Goal: Information Seeking & Learning: Learn about a topic

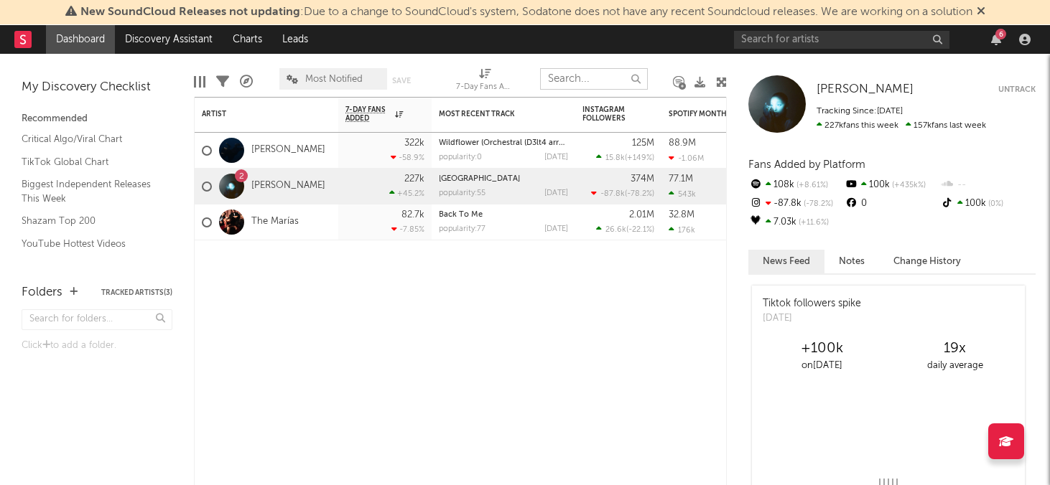
click at [588, 77] on input "text" at bounding box center [594, 79] width 108 height 22
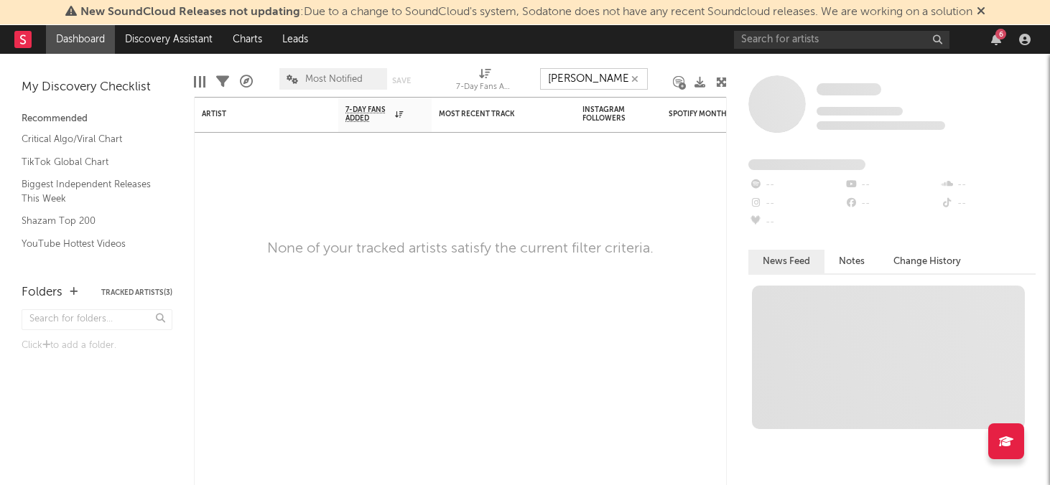
type input "[PERSON_NAME]"
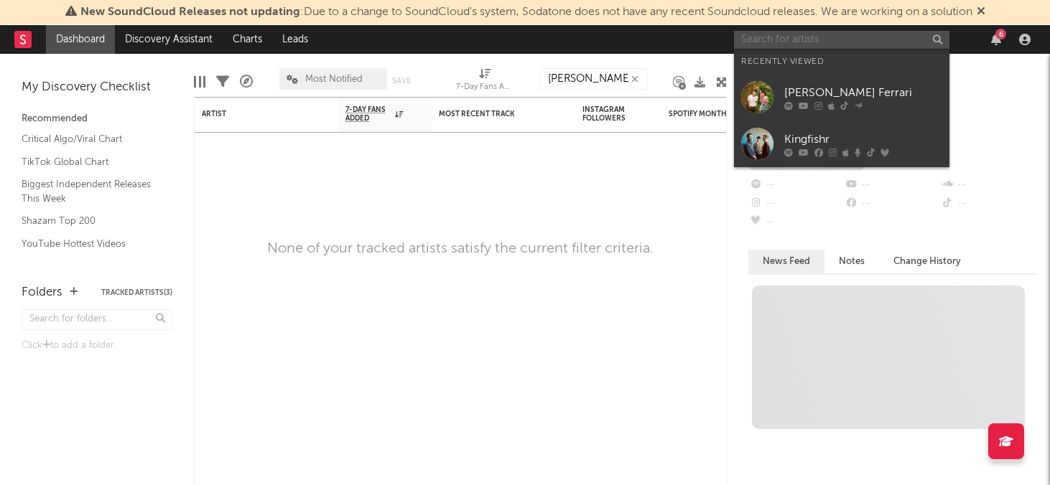
click at [774, 37] on input "text" at bounding box center [841, 40] width 215 height 18
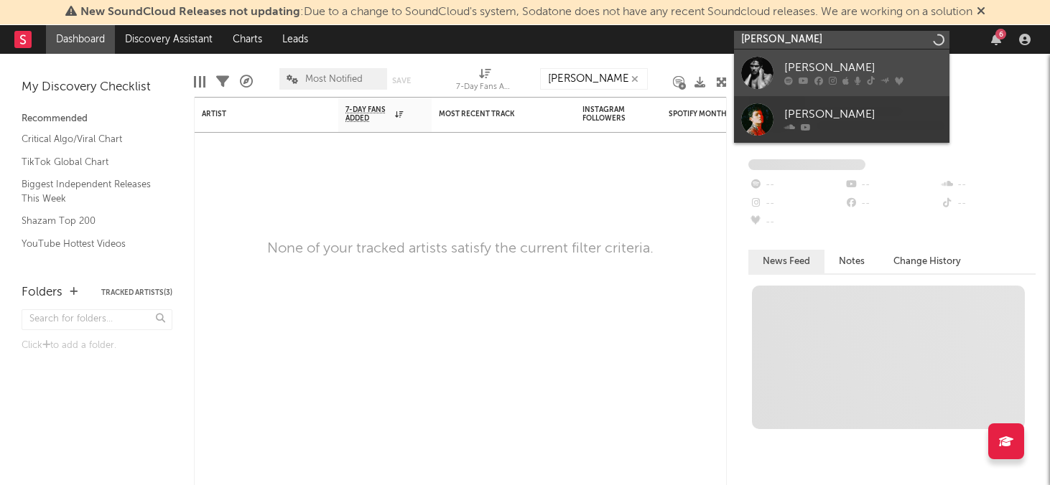
type input "[PERSON_NAME]"
click at [744, 77] on div at bounding box center [757, 73] width 32 height 32
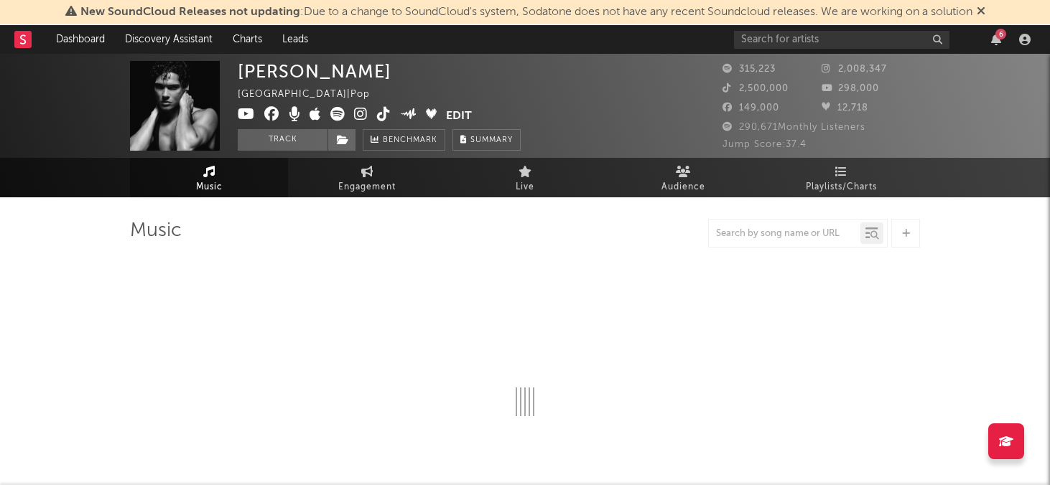
select select "6m"
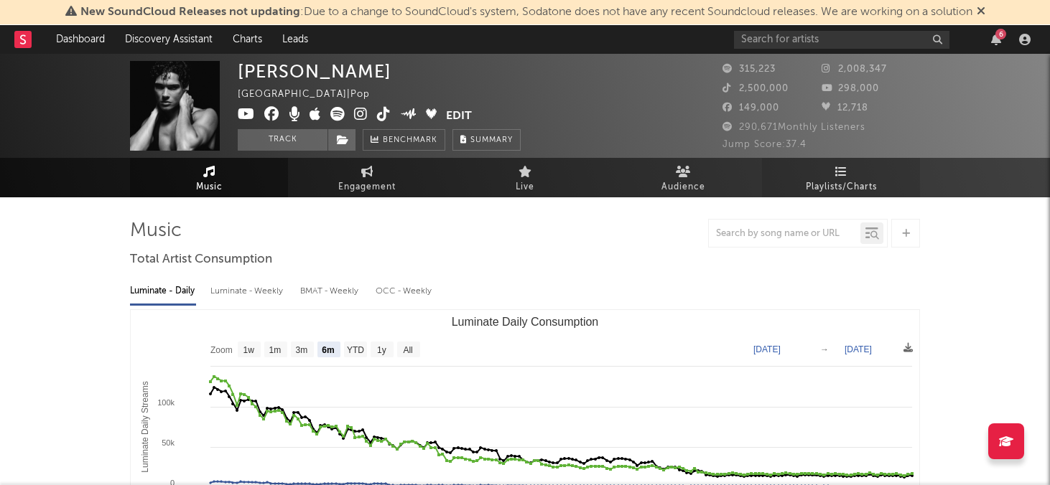
click at [843, 192] on span "Playlists/Charts" at bounding box center [841, 187] width 71 height 17
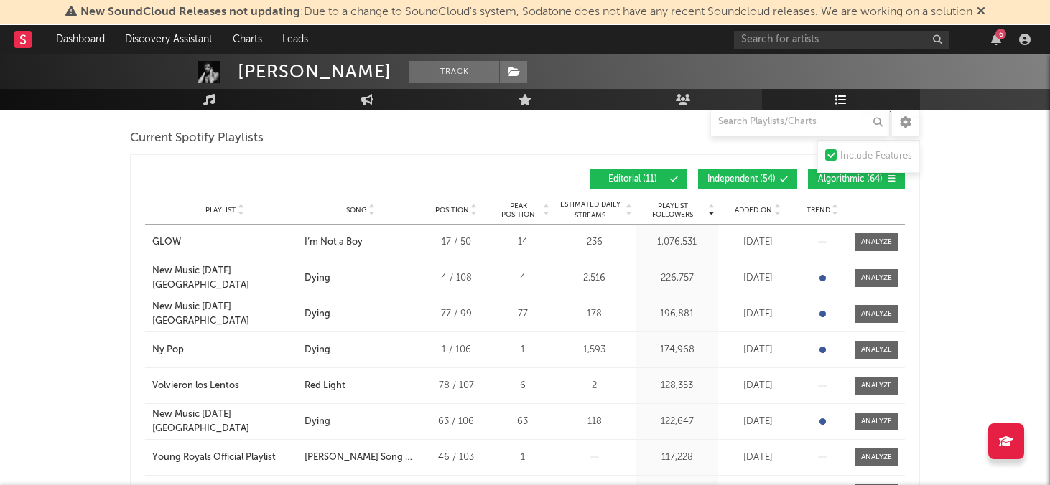
scroll to position [201, 0]
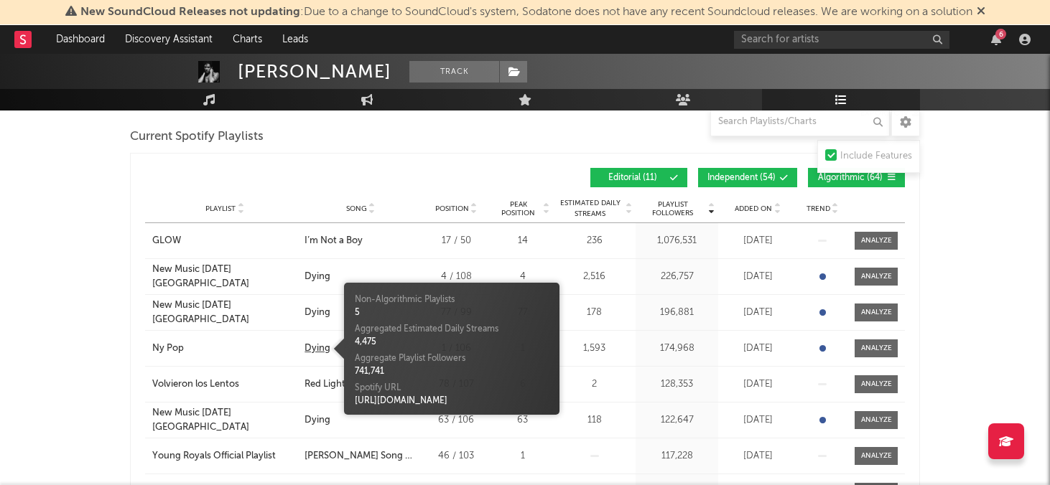
click at [317, 345] on div "Dying" at bounding box center [317, 349] width 26 height 14
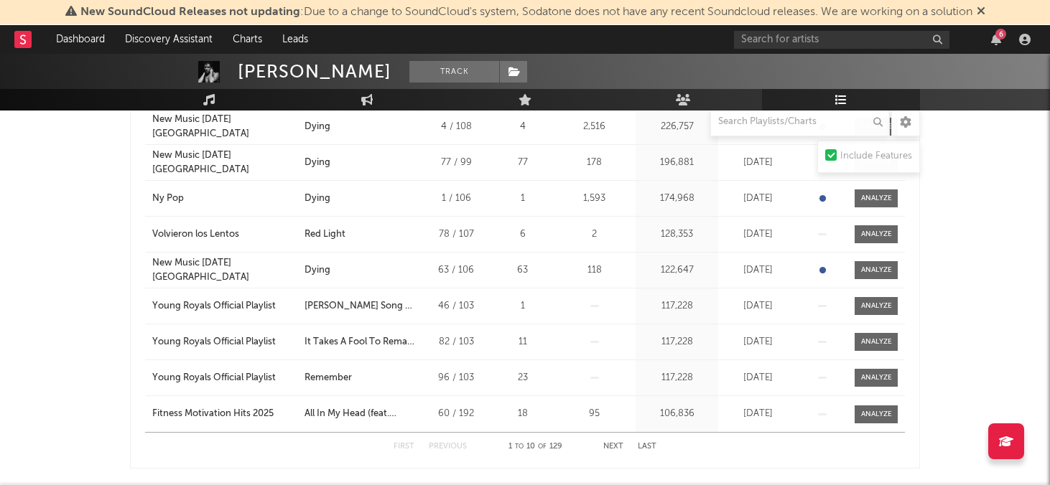
scroll to position [350, 0]
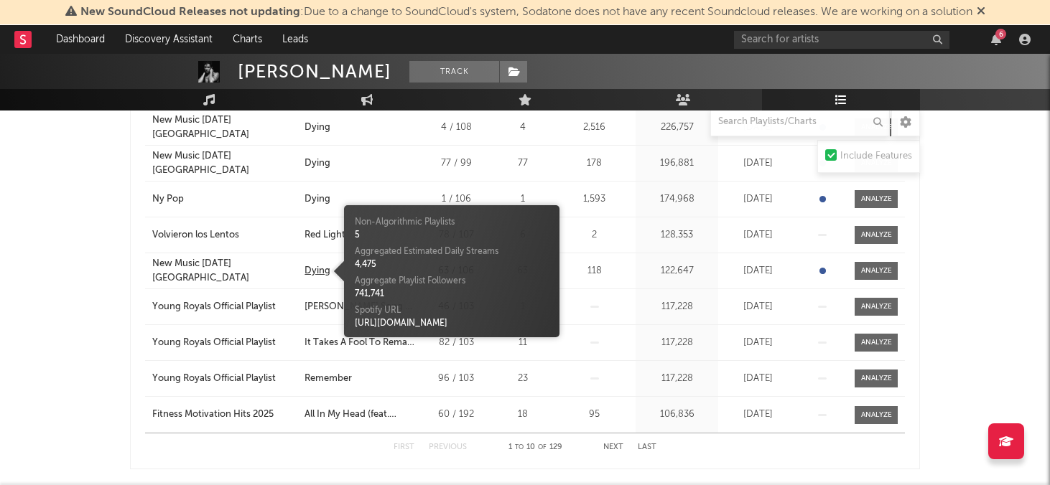
click at [311, 272] on div "Dying" at bounding box center [317, 271] width 26 height 14
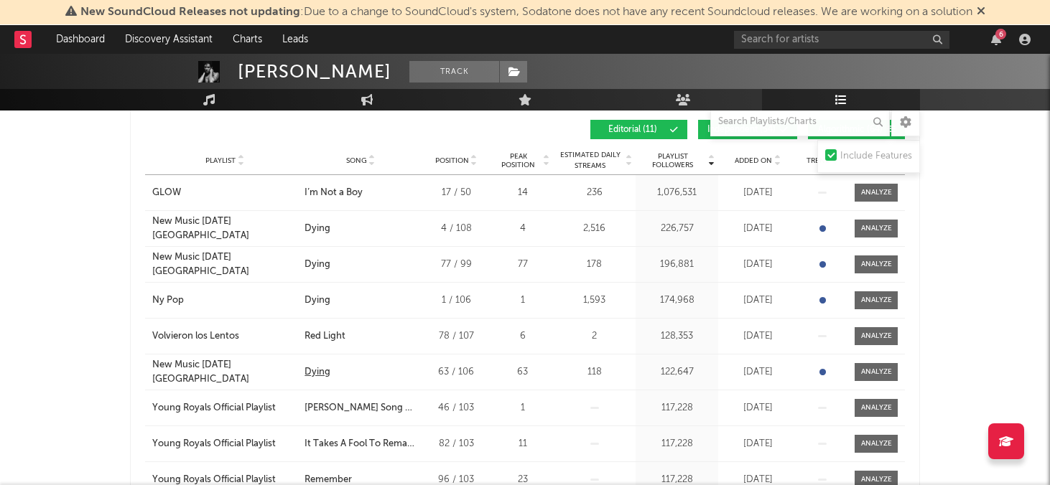
scroll to position [170, 0]
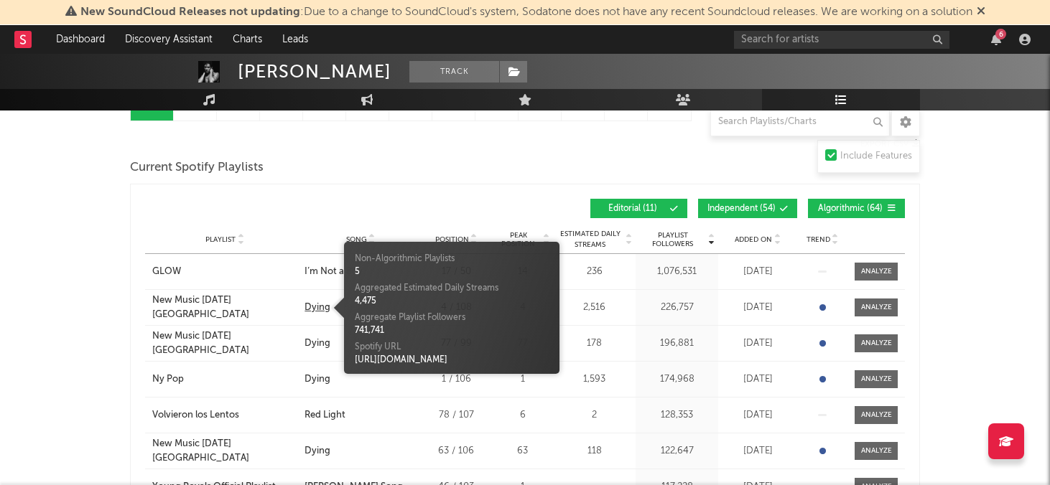
click at [320, 310] on div "Dying" at bounding box center [317, 308] width 26 height 14
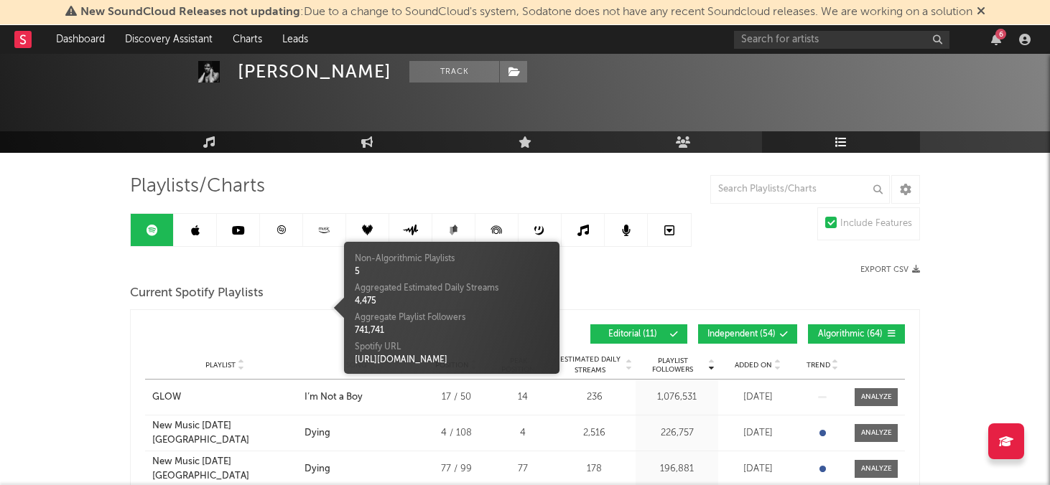
click at [189, 233] on link at bounding box center [195, 230] width 43 height 32
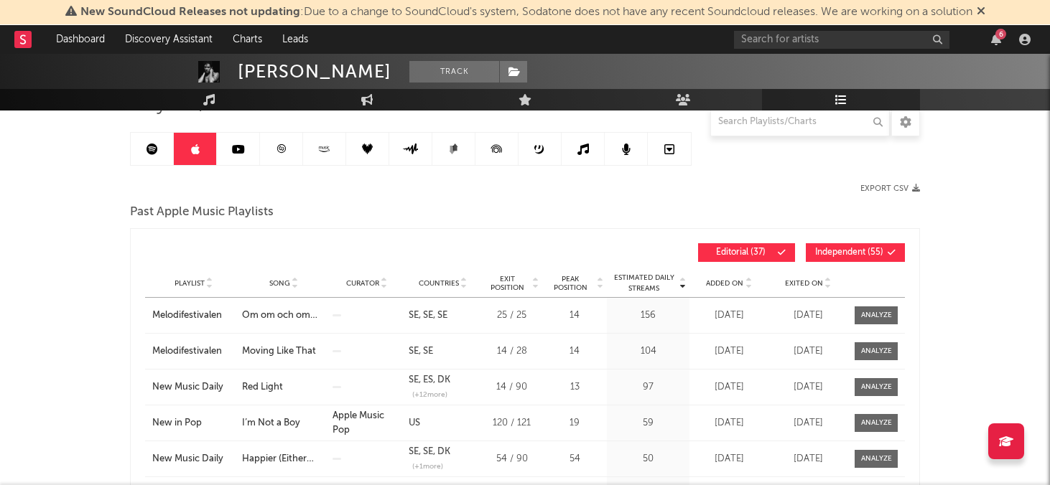
scroll to position [89, 0]
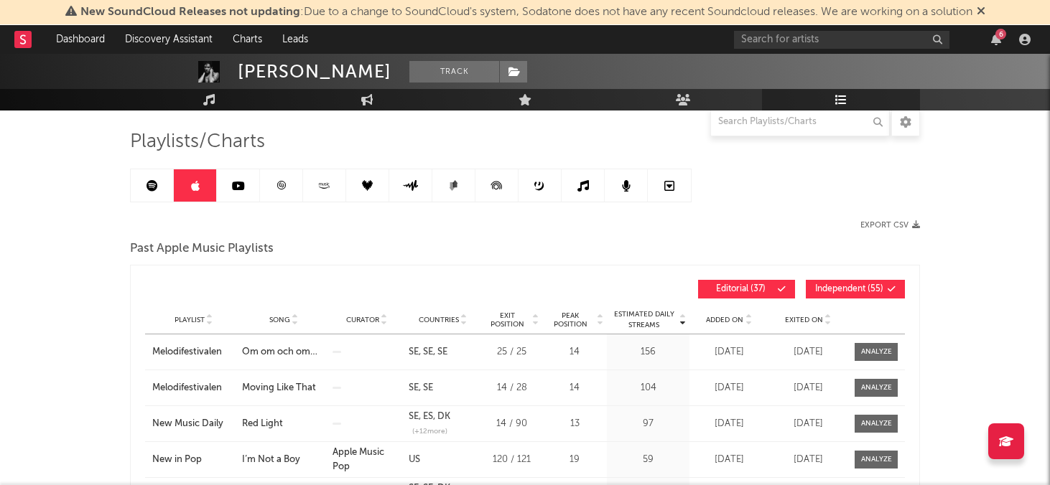
click at [251, 185] on link at bounding box center [238, 185] width 43 height 32
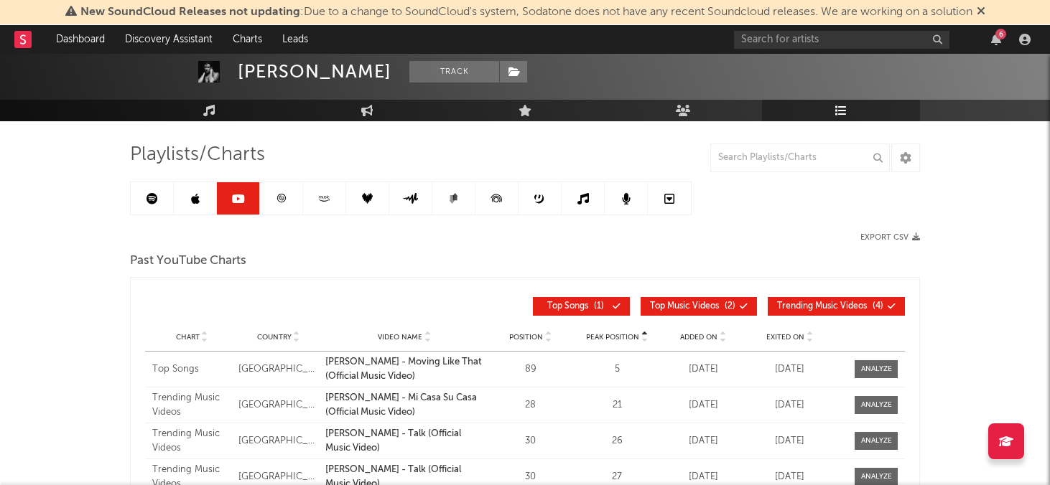
scroll to position [78, 0]
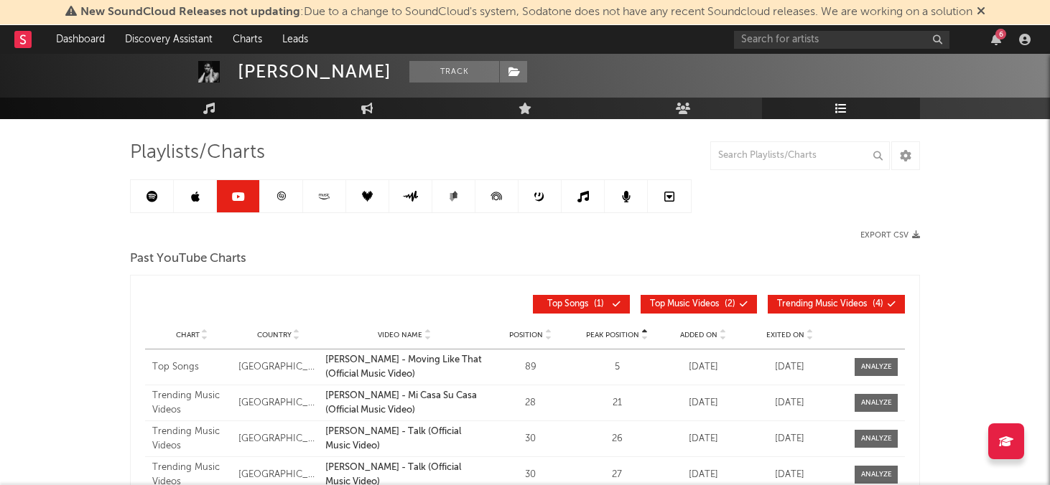
click at [283, 201] on icon at bounding box center [281, 196] width 11 height 11
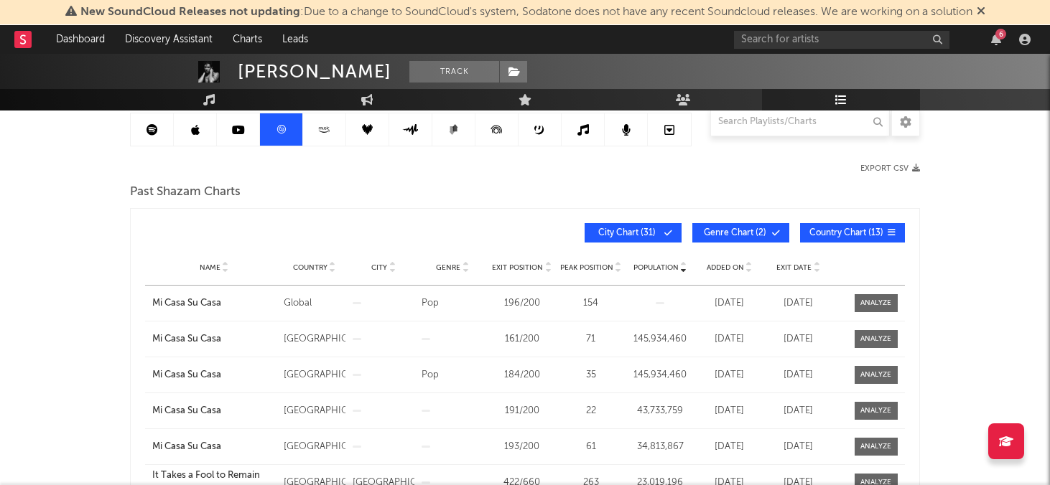
scroll to position [126, 0]
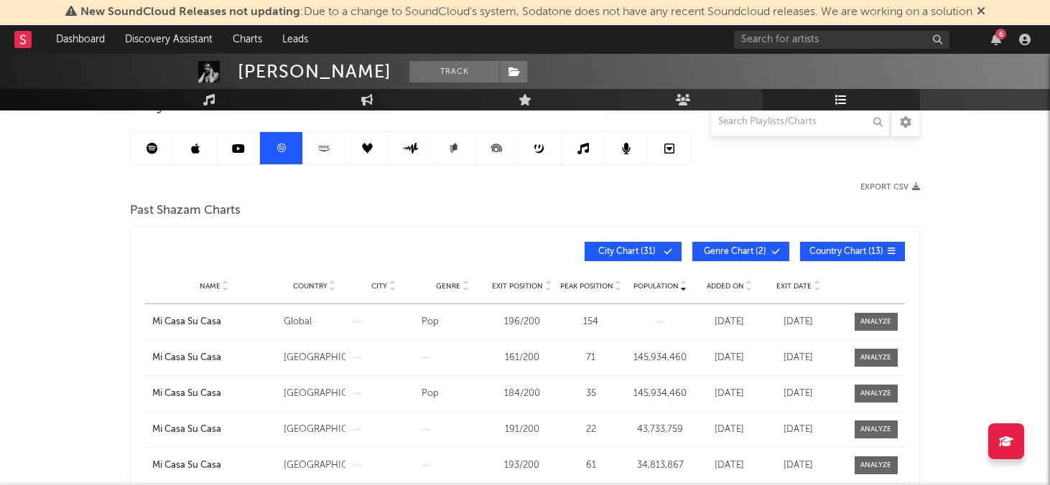
click at [314, 147] on link at bounding box center [324, 148] width 43 height 32
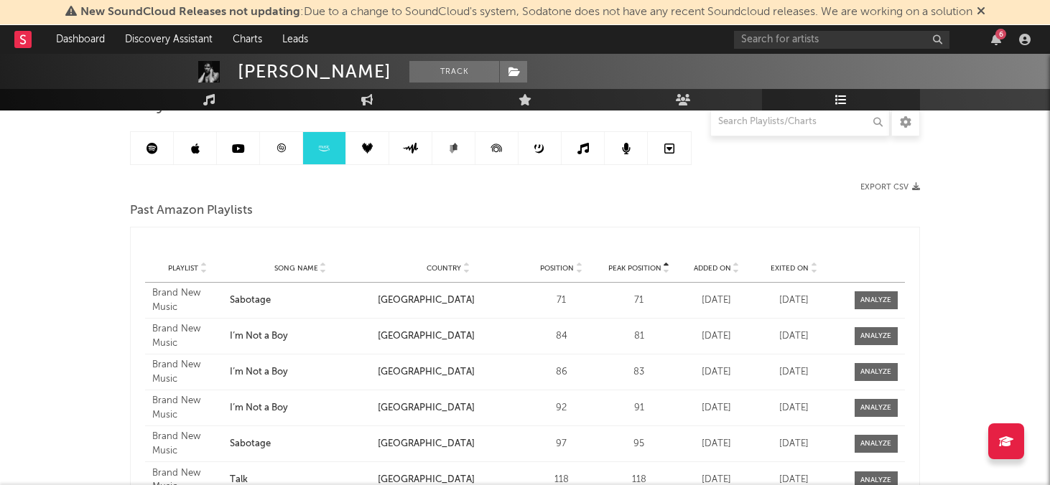
click at [363, 140] on link at bounding box center [367, 148] width 43 height 32
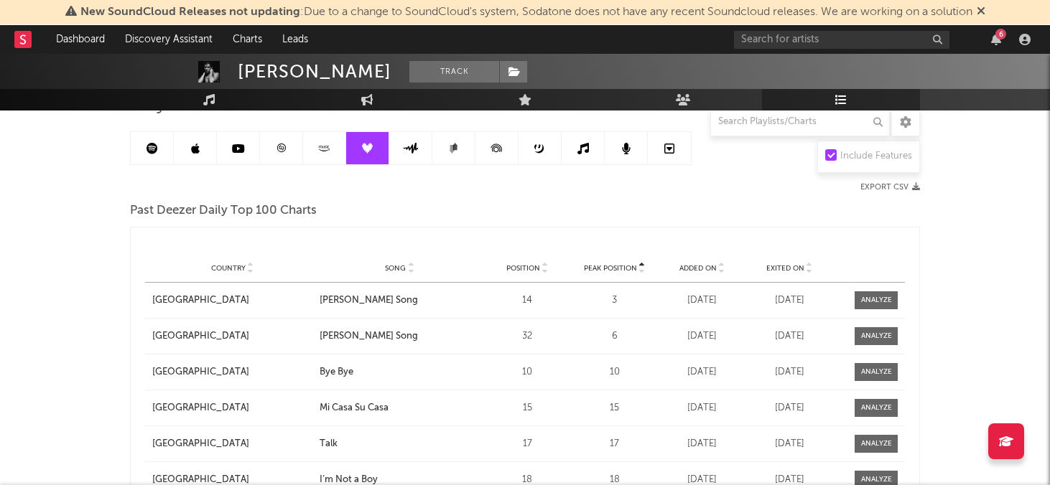
click at [425, 144] on link at bounding box center [410, 148] width 43 height 32
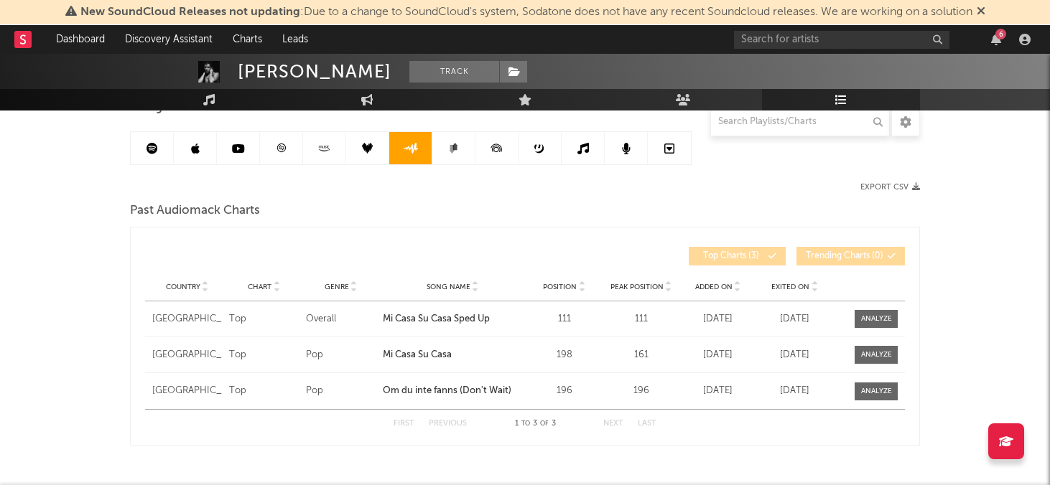
click at [450, 151] on icon at bounding box center [453, 148] width 11 height 11
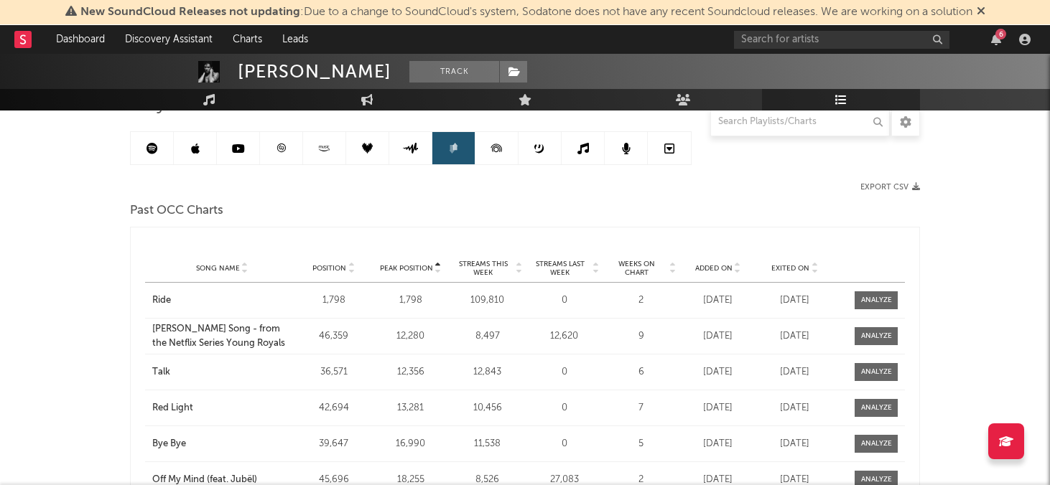
click at [500, 152] on icon at bounding box center [496, 148] width 32 height 32
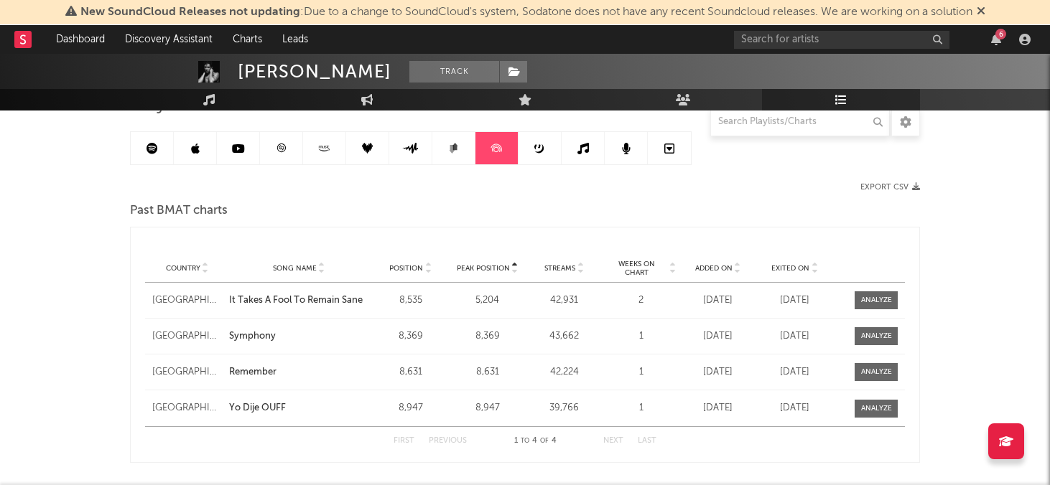
click at [533, 149] on link at bounding box center [539, 148] width 43 height 32
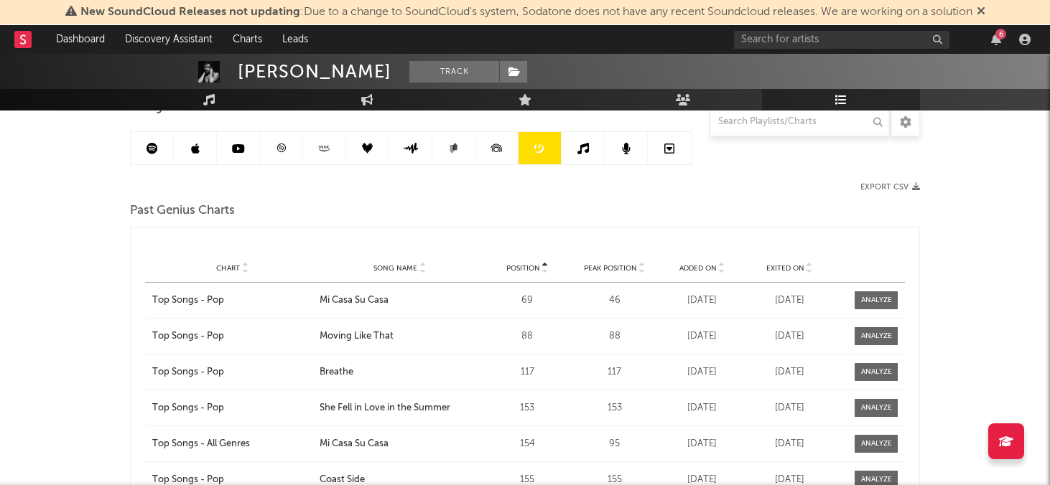
click at [575, 147] on link at bounding box center [583, 148] width 43 height 32
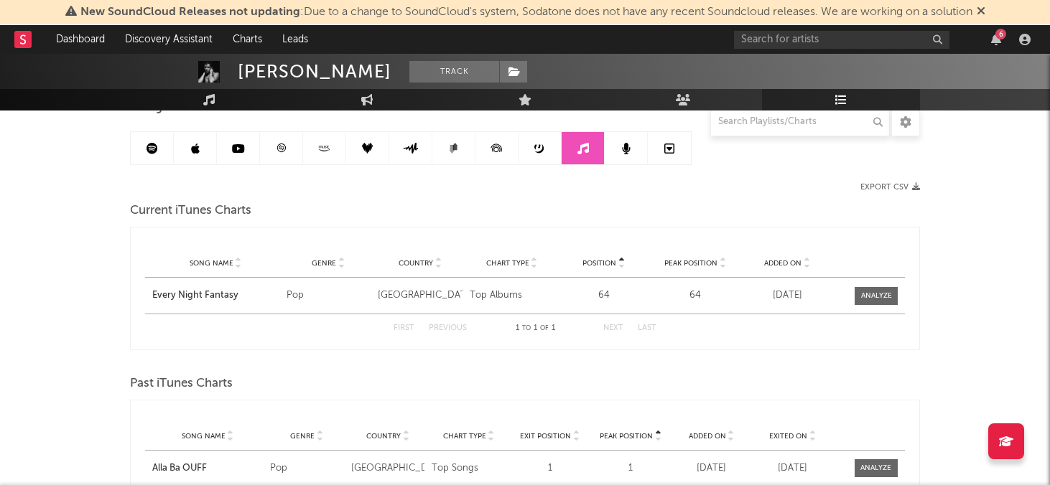
click at [630, 143] on icon at bounding box center [626, 148] width 9 height 11
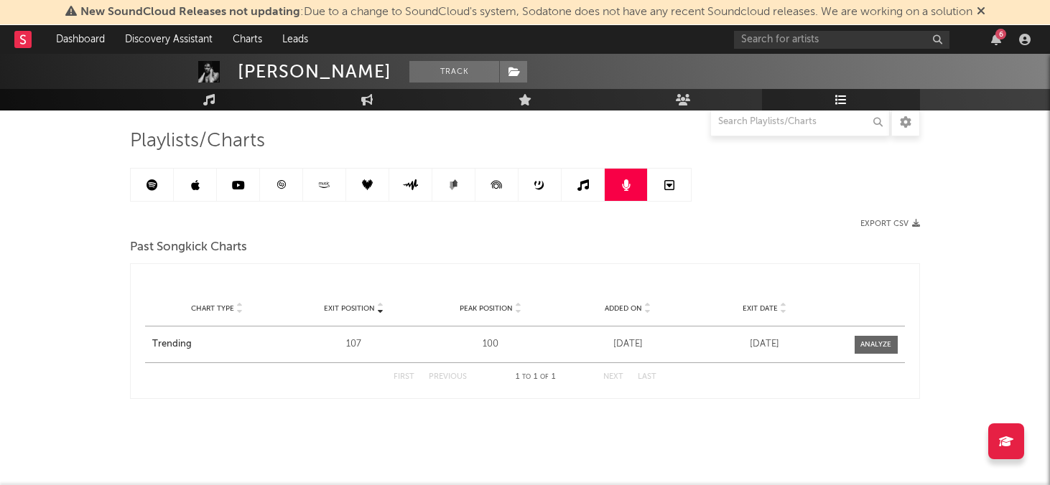
click at [664, 195] on link at bounding box center [669, 185] width 43 height 32
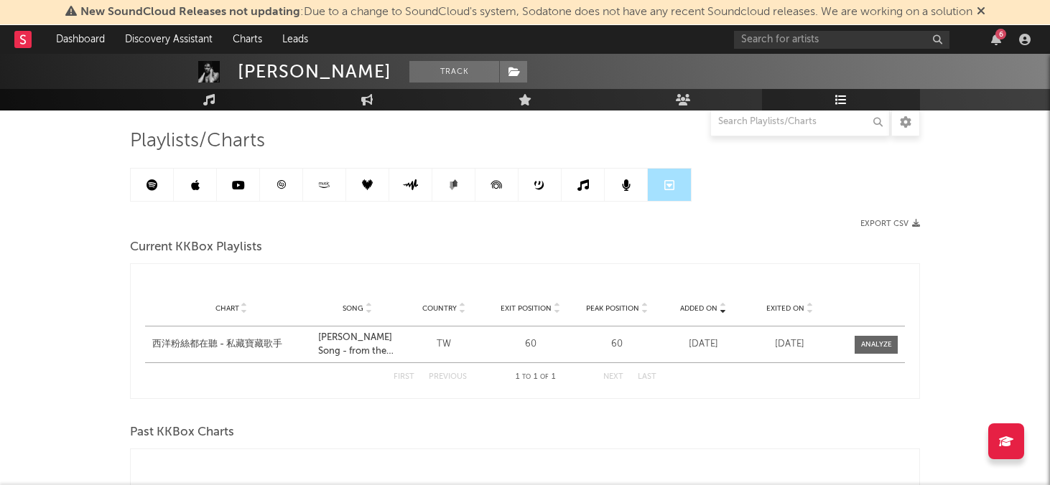
click at [157, 185] on link at bounding box center [152, 185] width 43 height 32
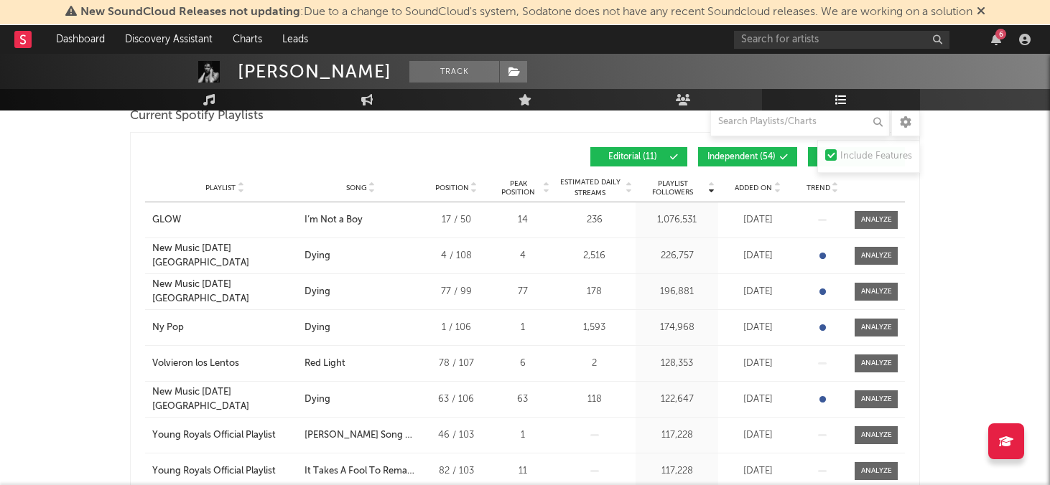
scroll to position [291, 0]
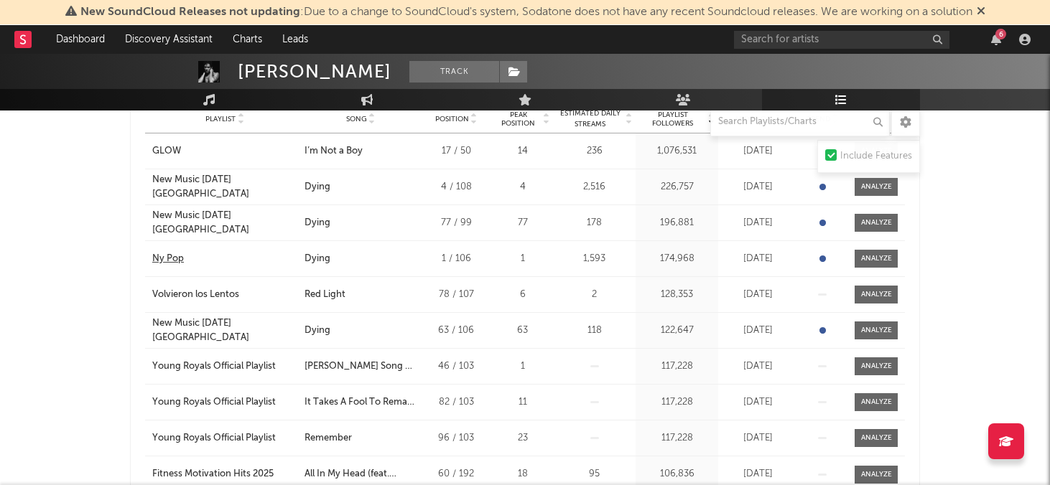
click at [159, 261] on div "Ny Pop" at bounding box center [168, 259] width 32 height 14
